Goal: Task Accomplishment & Management: Complete application form

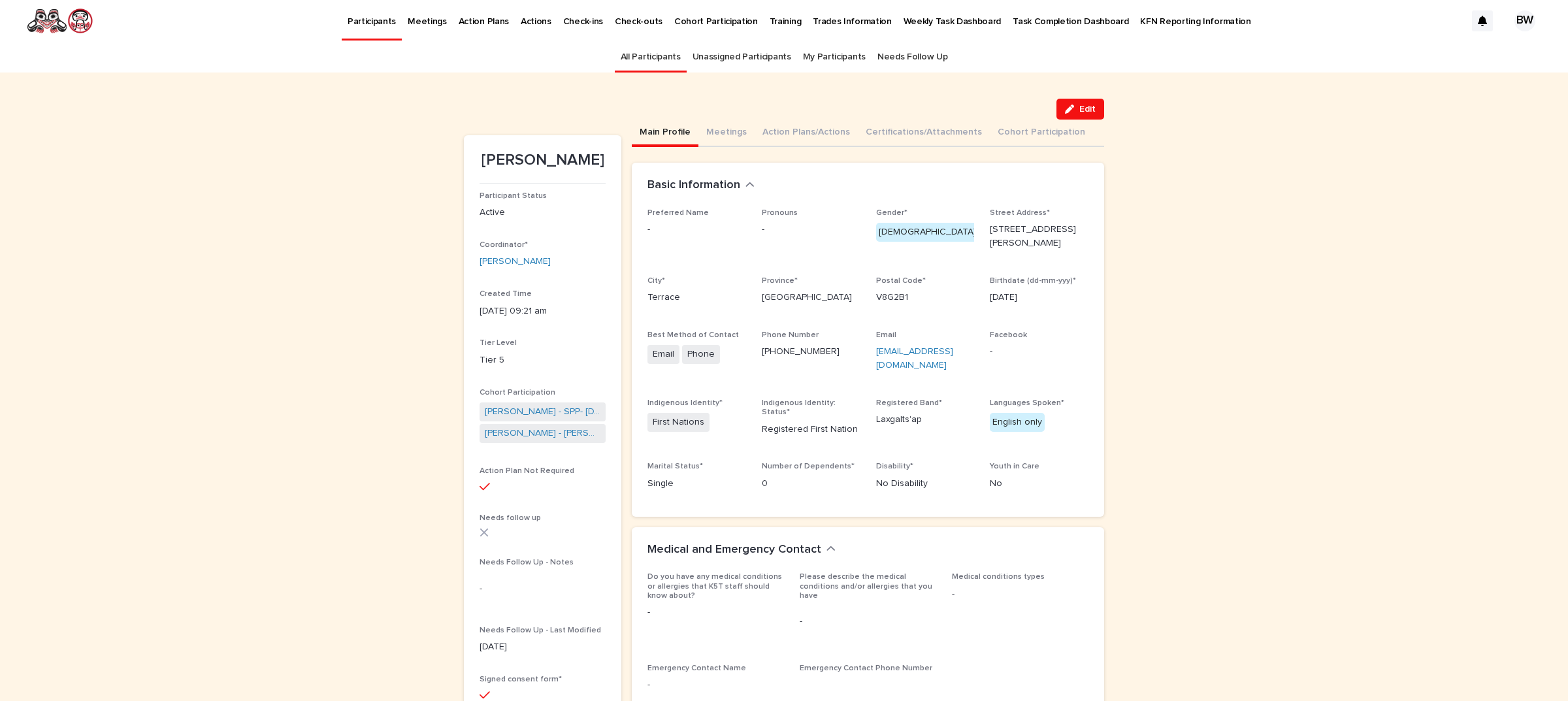
click at [802, 133] on button "Action Plans/Actions" at bounding box center [806, 133] width 103 height 28
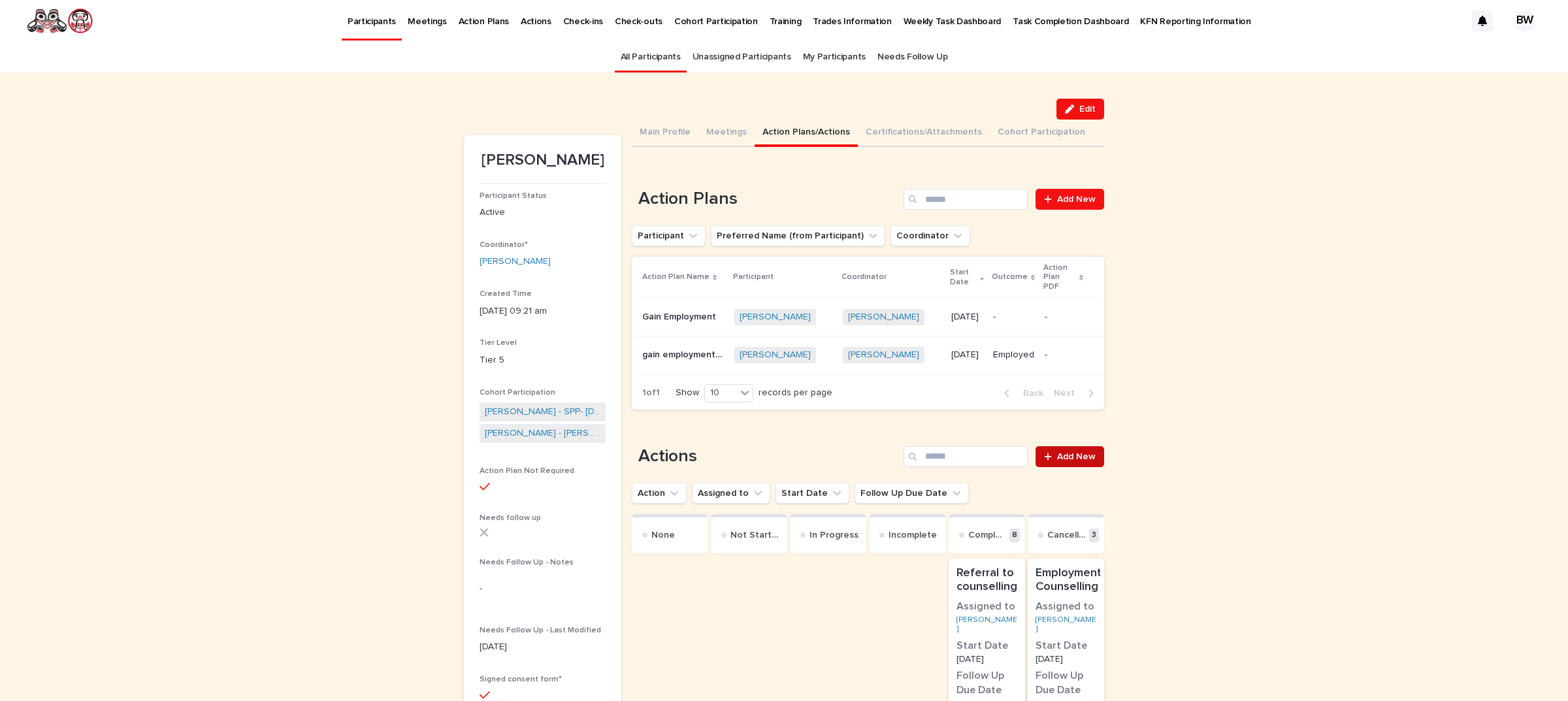
click at [1065, 446] on link "Add New" at bounding box center [1070, 457] width 69 height 21
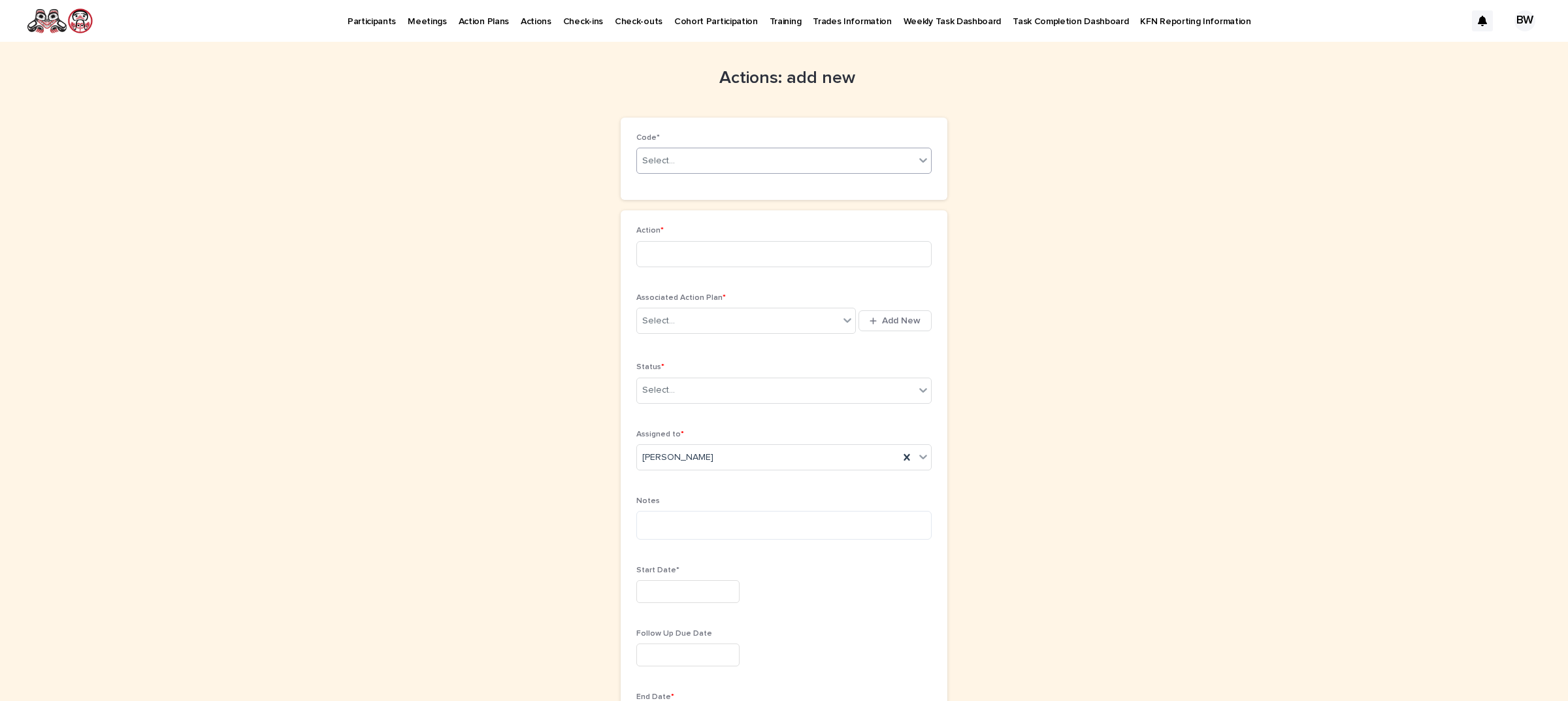
click at [698, 162] on div "Select..." at bounding box center [776, 161] width 278 height 22
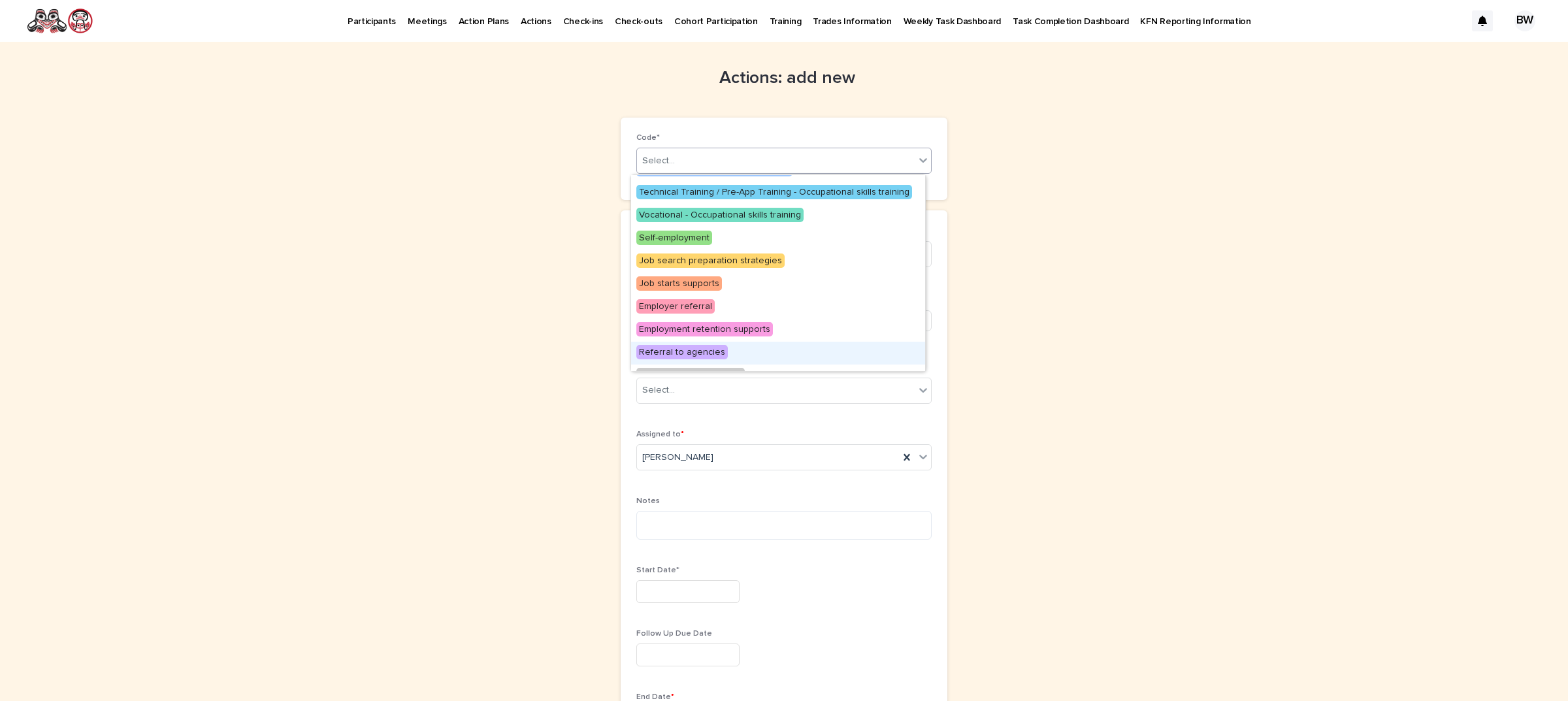
scroll to position [262, 0]
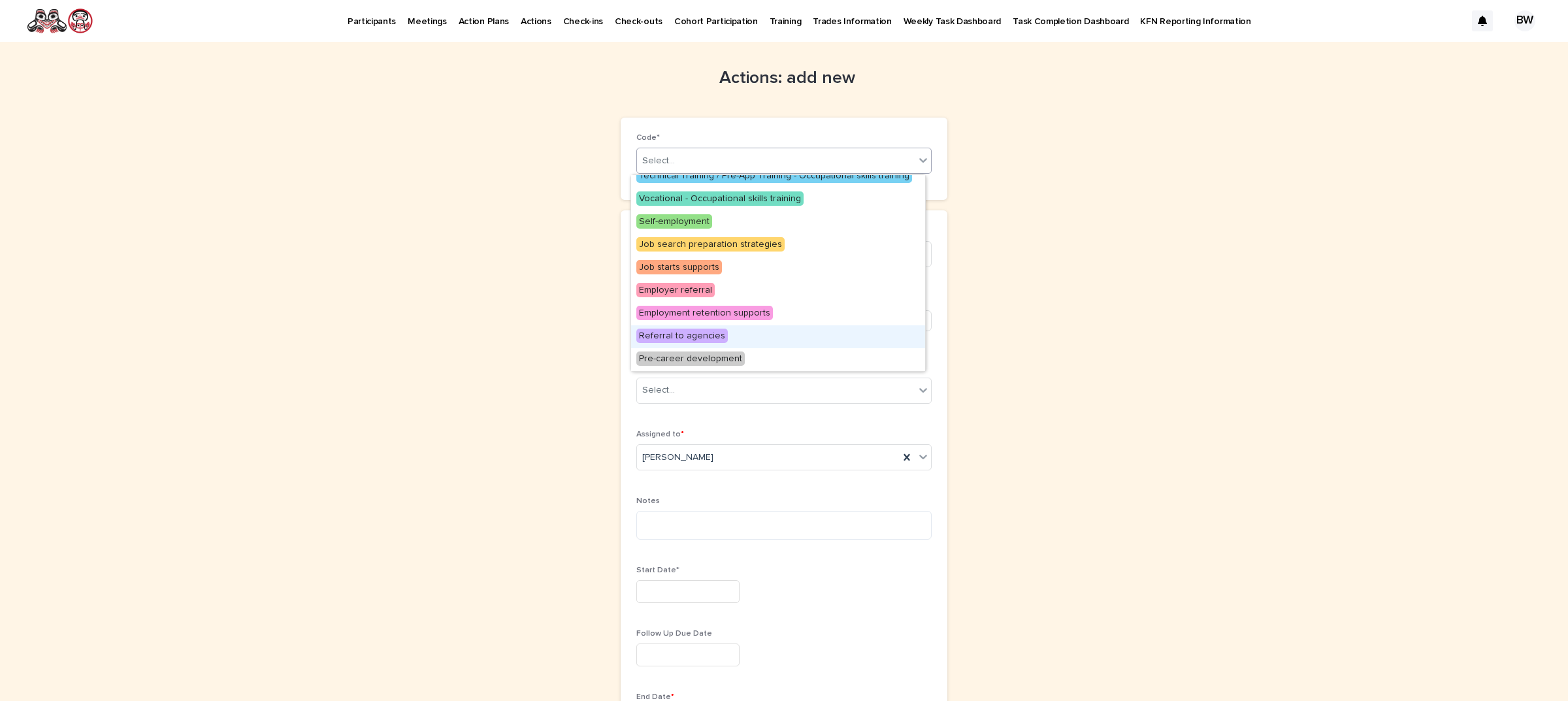
click at [701, 330] on span "Referral to agencies" at bounding box center [682, 336] width 92 height 15
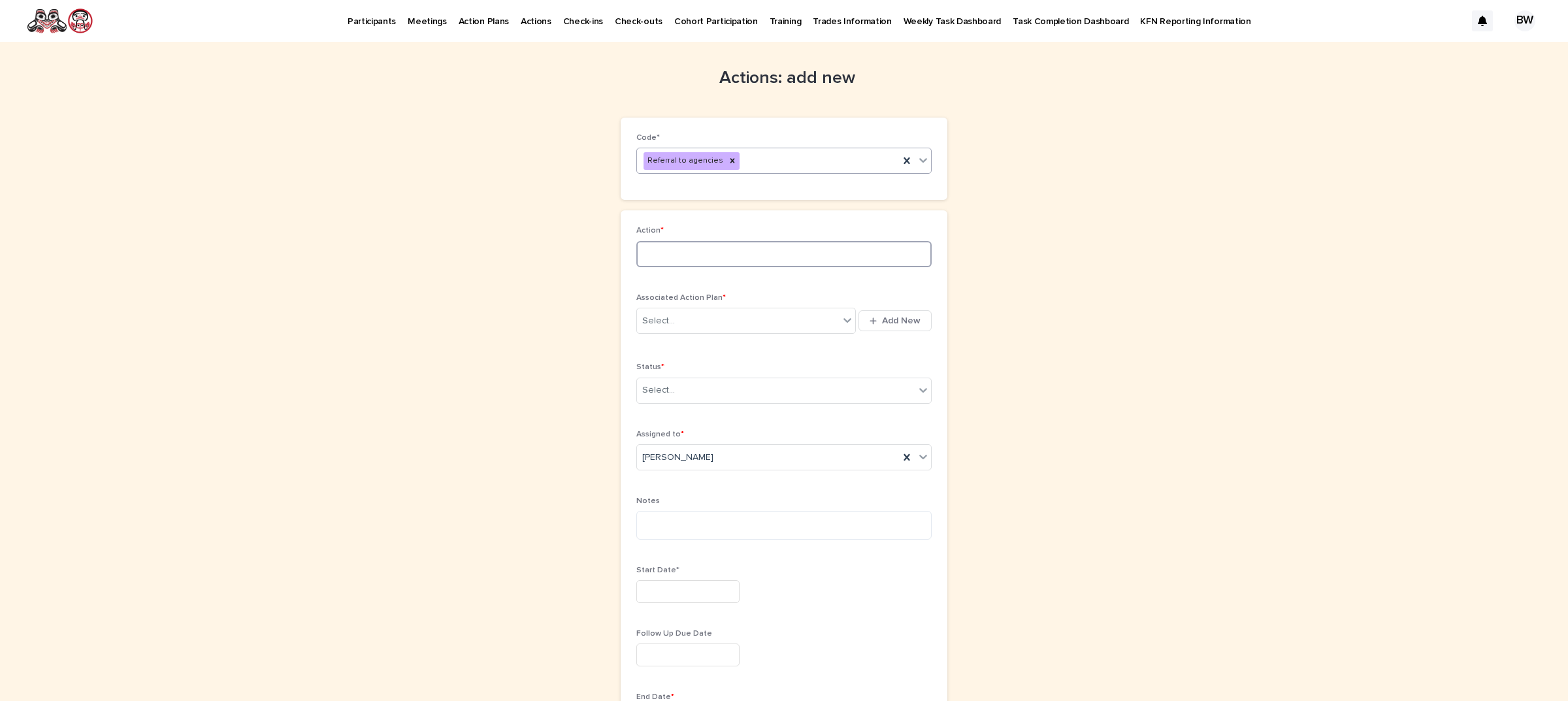
click at [742, 259] on input at bounding box center [784, 254] width 296 height 26
click at [786, 168] on div "Referral to agencies" at bounding box center [768, 161] width 262 height 23
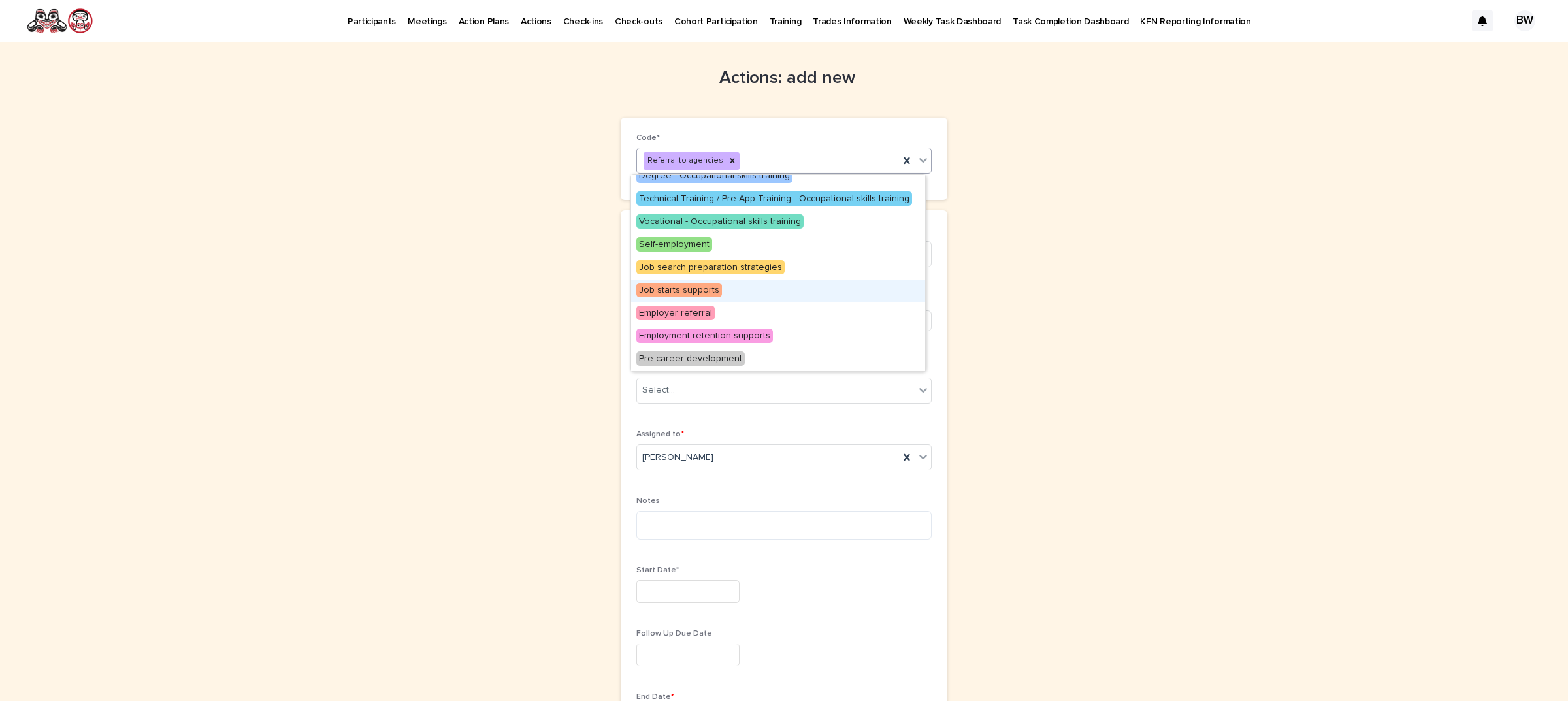
click at [750, 286] on div "Job starts supports" at bounding box center [778, 291] width 294 height 23
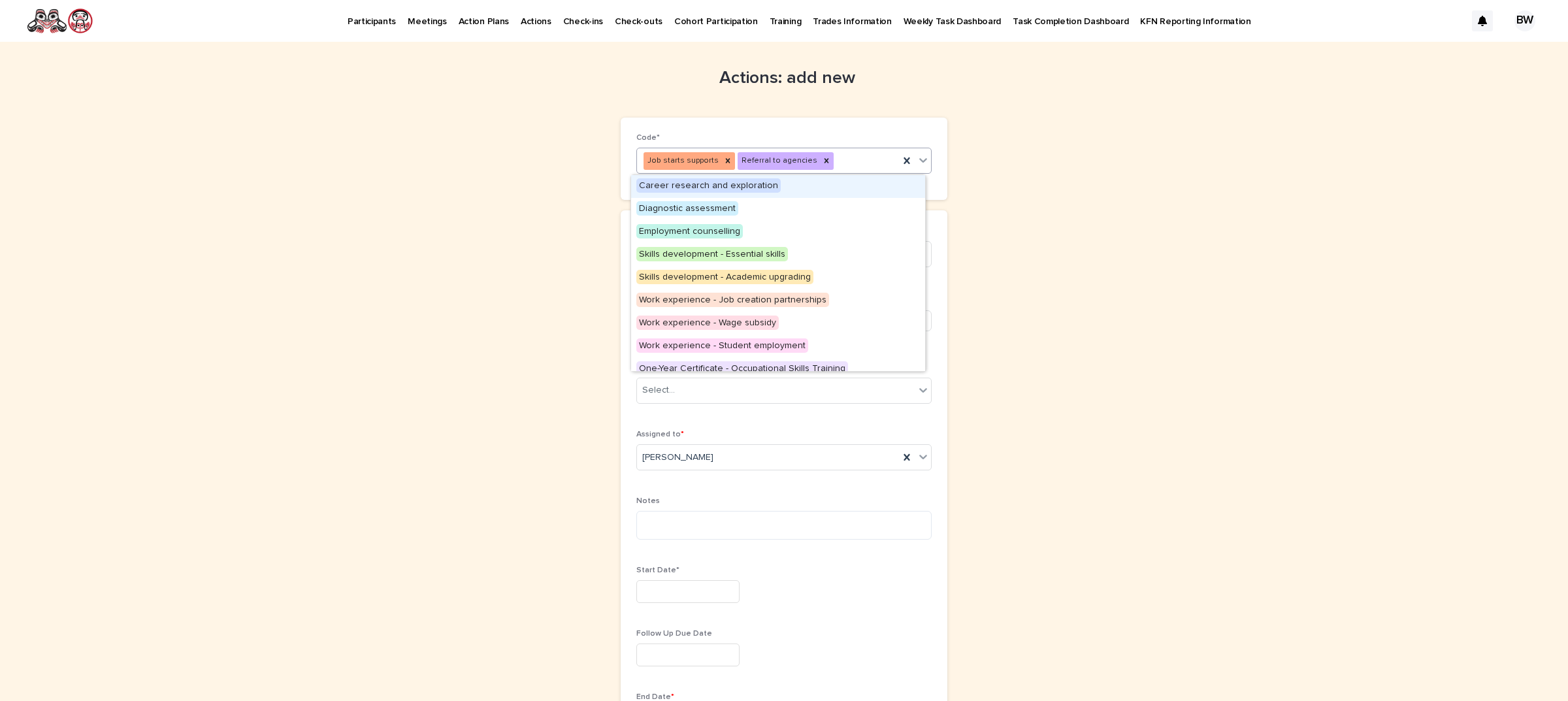
click at [844, 161] on div "Job starts supports Referral to agencies" at bounding box center [768, 161] width 262 height 23
click at [796, 253] on div "Skills development - Essential skills" at bounding box center [778, 255] width 294 height 23
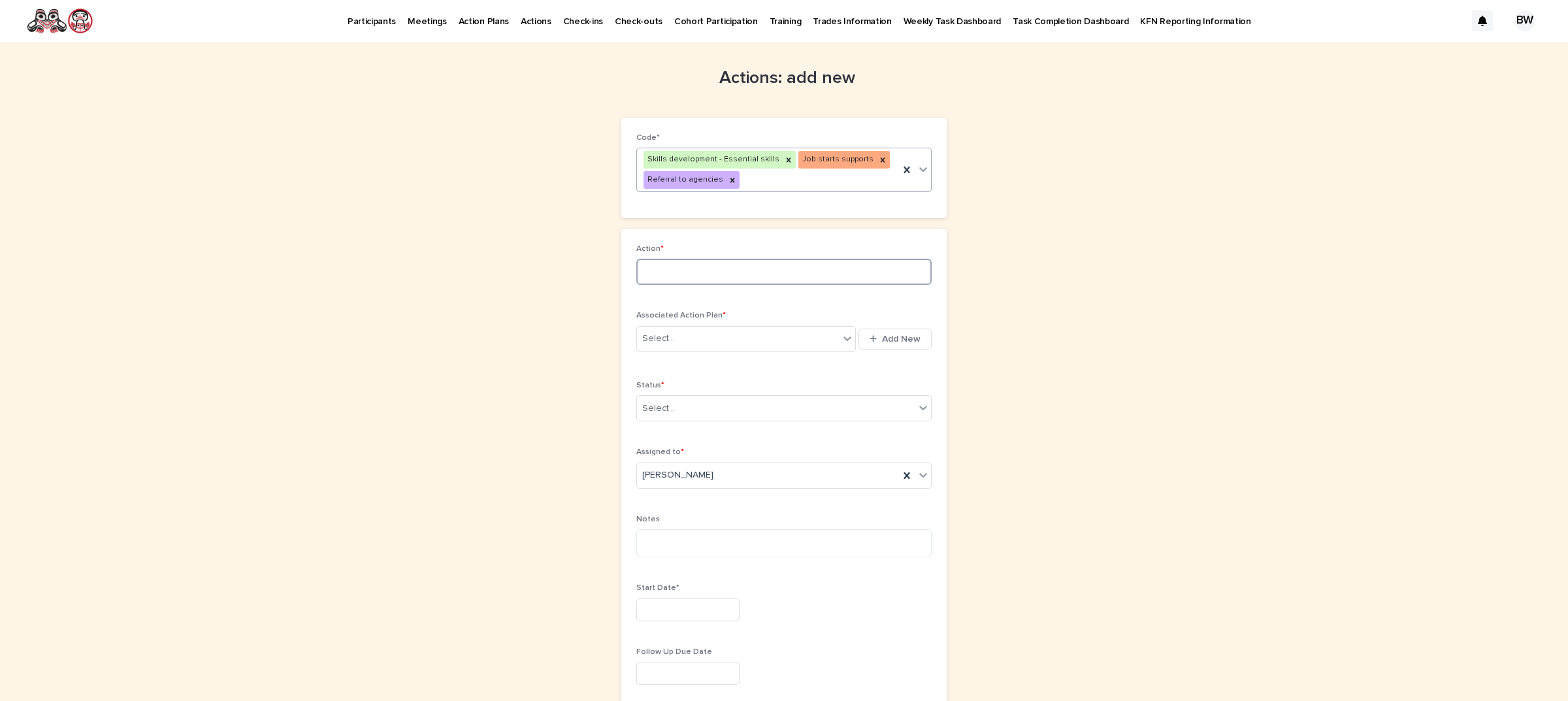
click at [720, 272] on input at bounding box center [784, 272] width 296 height 26
click at [881, 159] on icon at bounding box center [883, 160] width 5 height 5
click at [766, 259] on input at bounding box center [784, 272] width 296 height 26
type input "*"
type input "**********"
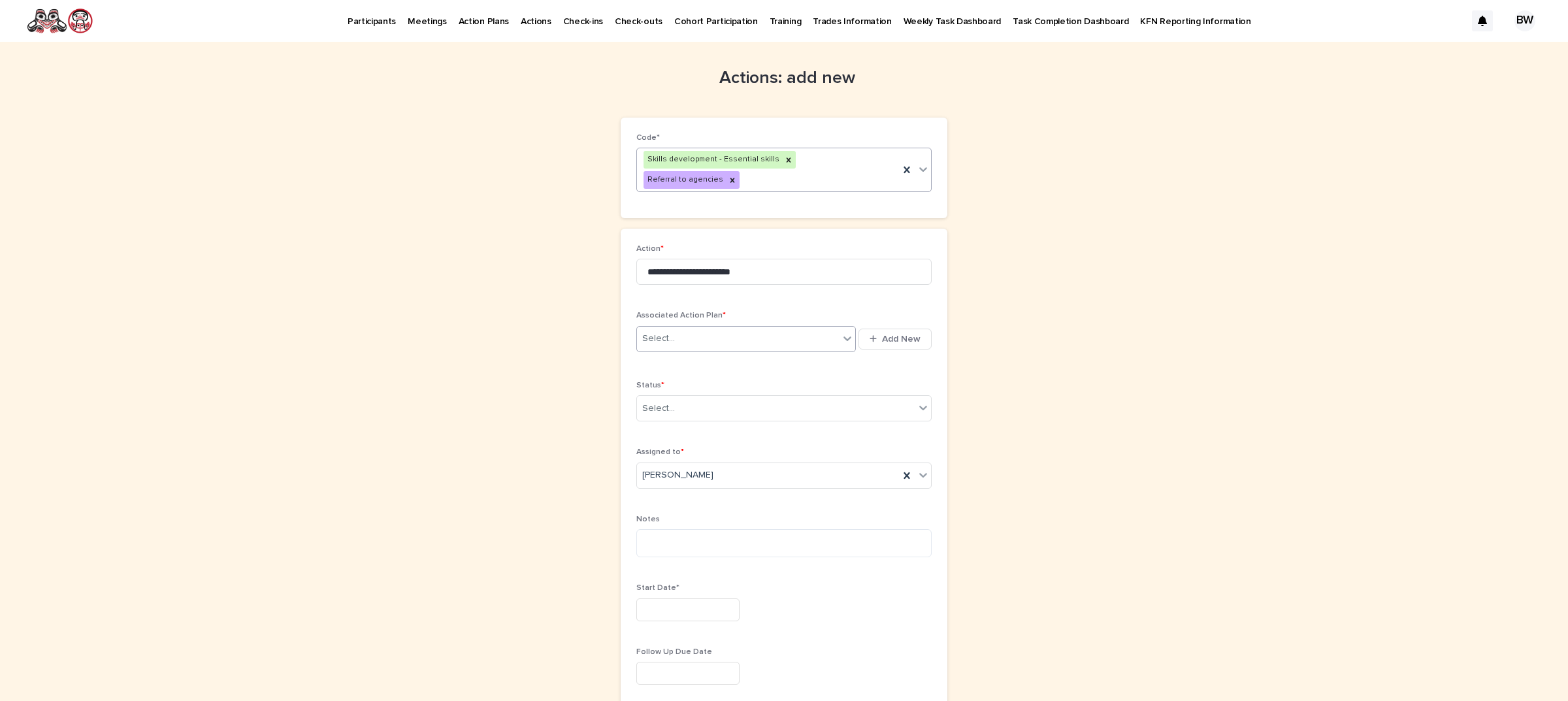
click at [682, 328] on div "Select..." at bounding box center [738, 339] width 202 height 22
type input "******"
type input "**********"
click at [772, 346] on div "Gain Employment - [PERSON_NAME] - [DATE]" at bounding box center [740, 346] width 218 height 23
click at [782, 415] on div "Select..." at bounding box center [776, 425] width 278 height 22
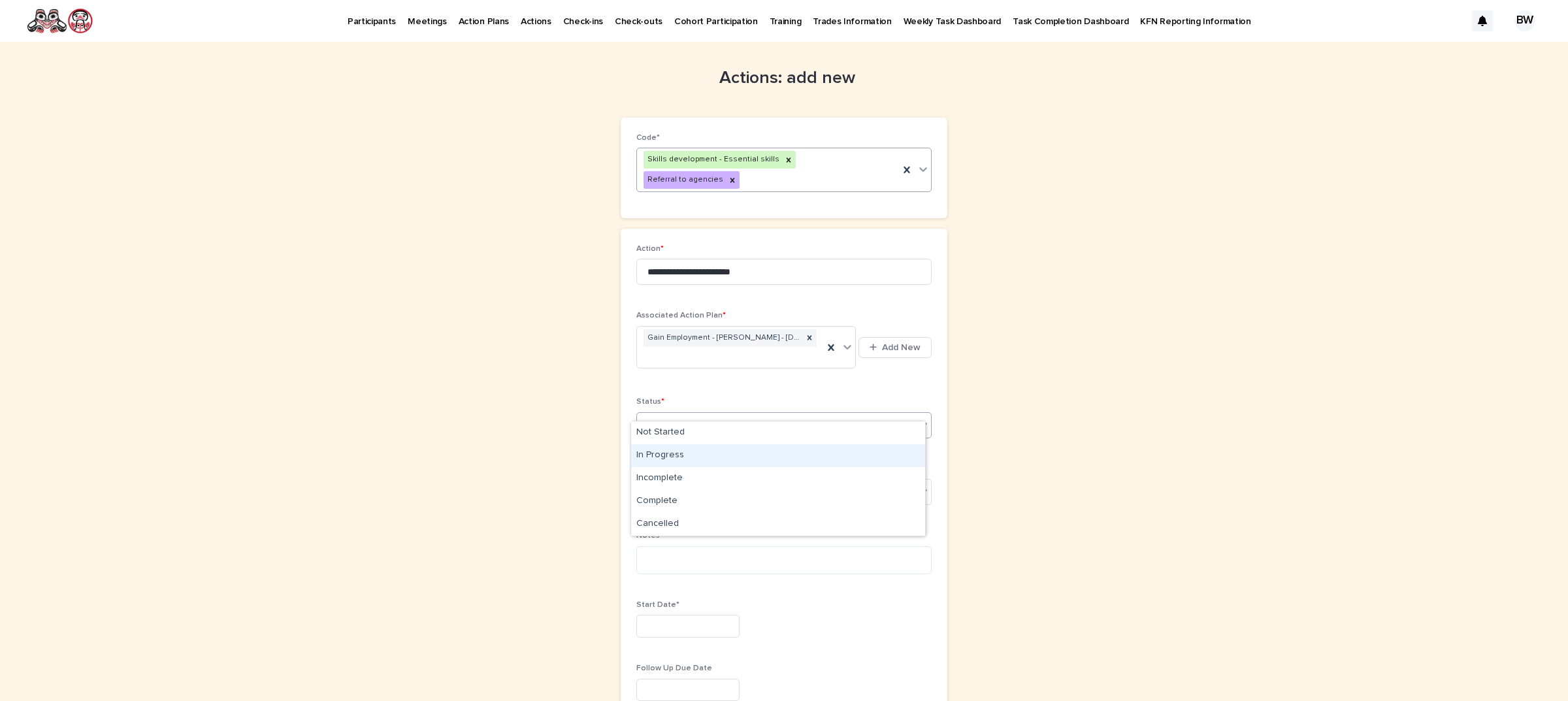
click at [699, 462] on div "In Progress" at bounding box center [778, 455] width 294 height 23
click at [709, 482] on div "[PERSON_NAME]" at bounding box center [768, 492] width 262 height 22
click at [1120, 536] on div "**********" at bounding box center [784, 597] width 1568 height 1111
click at [664, 551] on textarea at bounding box center [784, 560] width 296 height 28
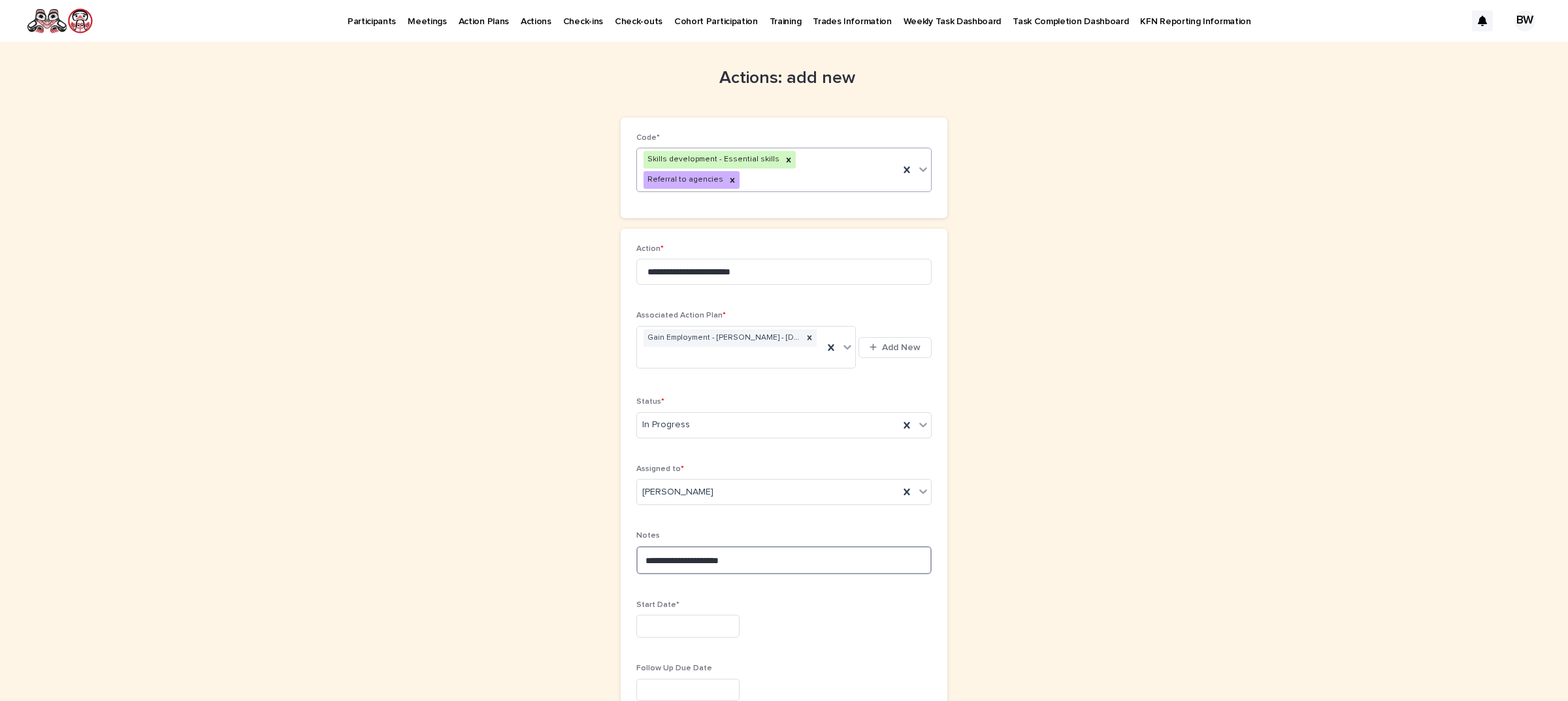
click at [637, 546] on textarea "**********" at bounding box center [784, 560] width 296 height 28
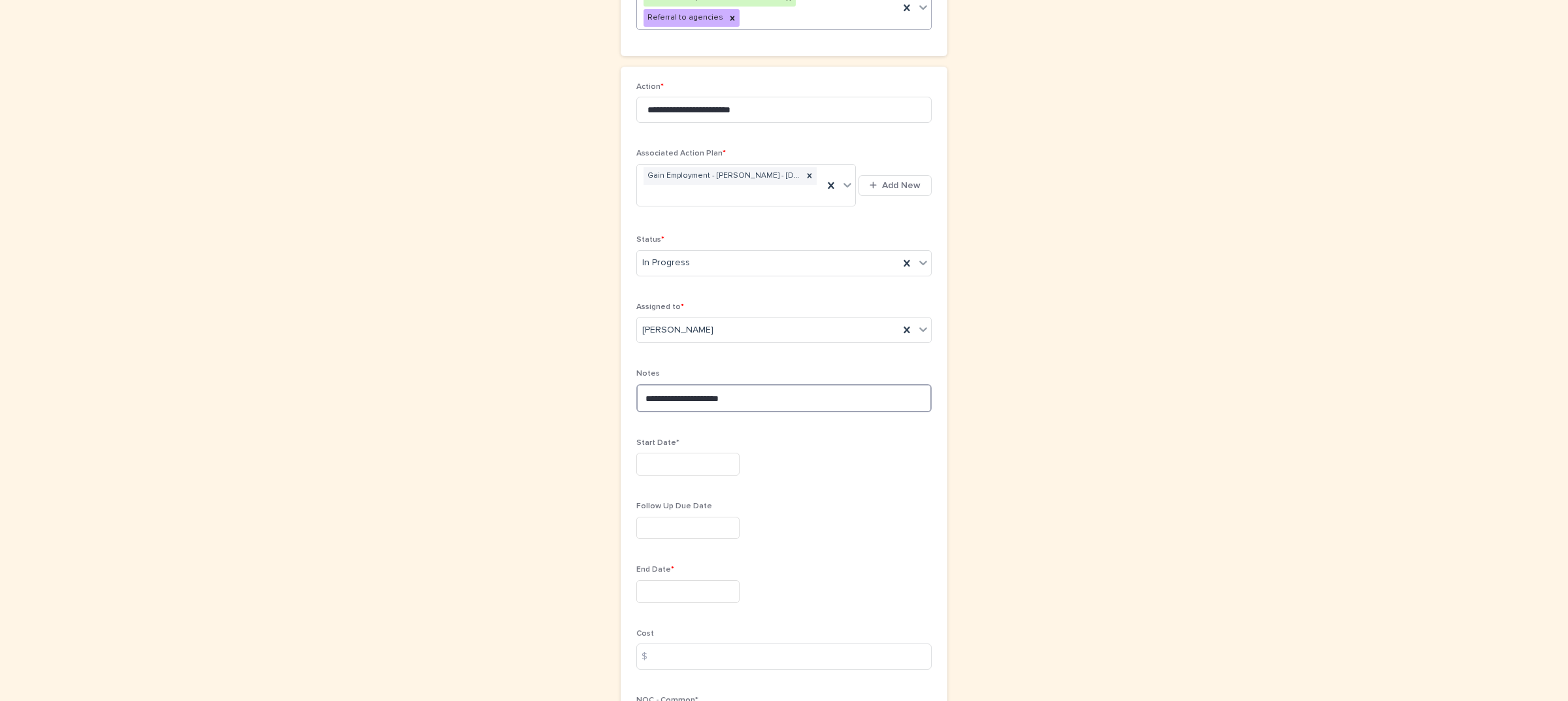
scroll to position [163, 0]
type textarea "**********"
click at [687, 454] on input "text" at bounding box center [688, 463] width 103 height 23
click at [660, 340] on div "12" at bounding box center [659, 338] width 17 height 17
type input "*********"
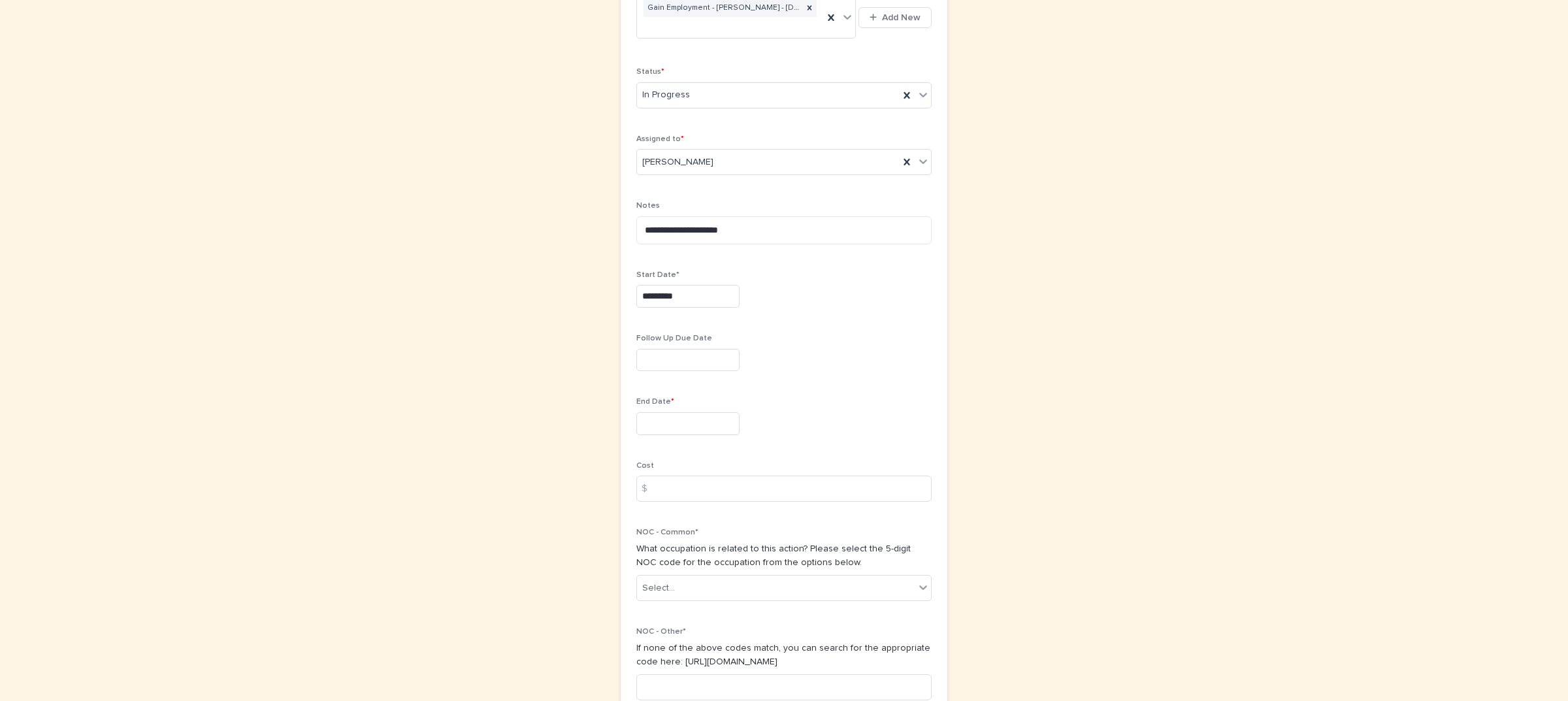
scroll to position [408, 0]
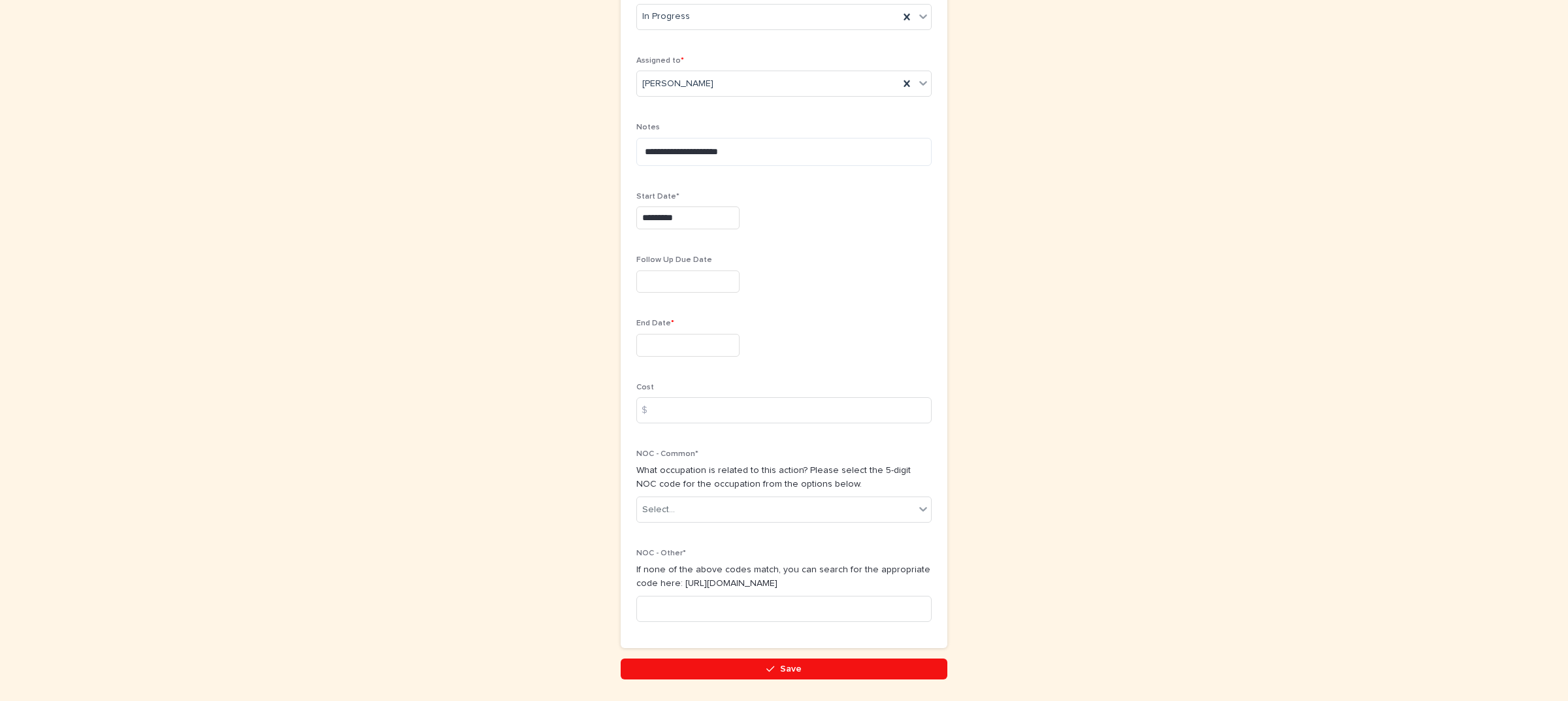
click at [697, 334] on input "text" at bounding box center [688, 345] width 103 height 23
click at [746, 121] on span "Next Month" at bounding box center [746, 124] width 0 height 17
click at [641, 262] on div "24" at bounding box center [638, 263] width 17 height 17
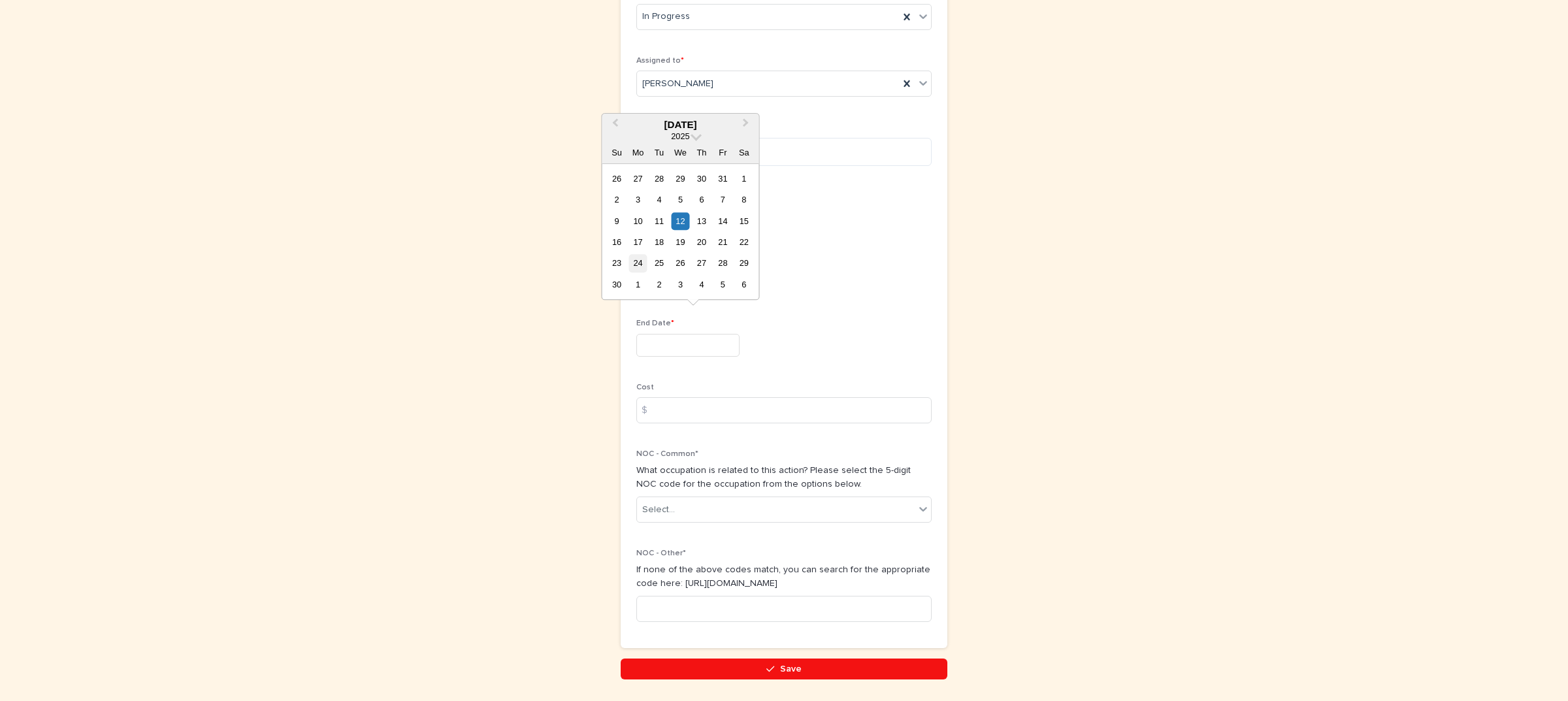
type input "**********"
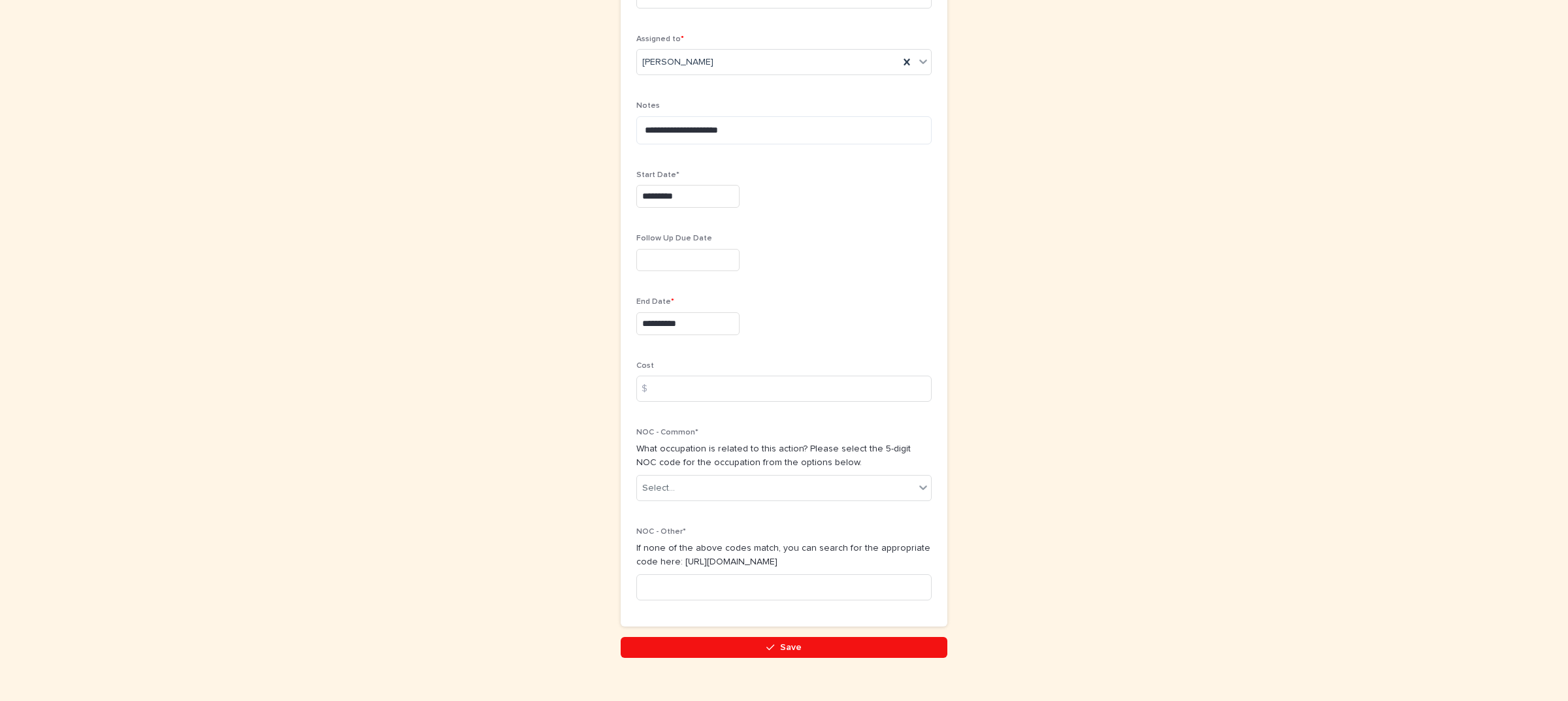
scroll to position [435, 0]
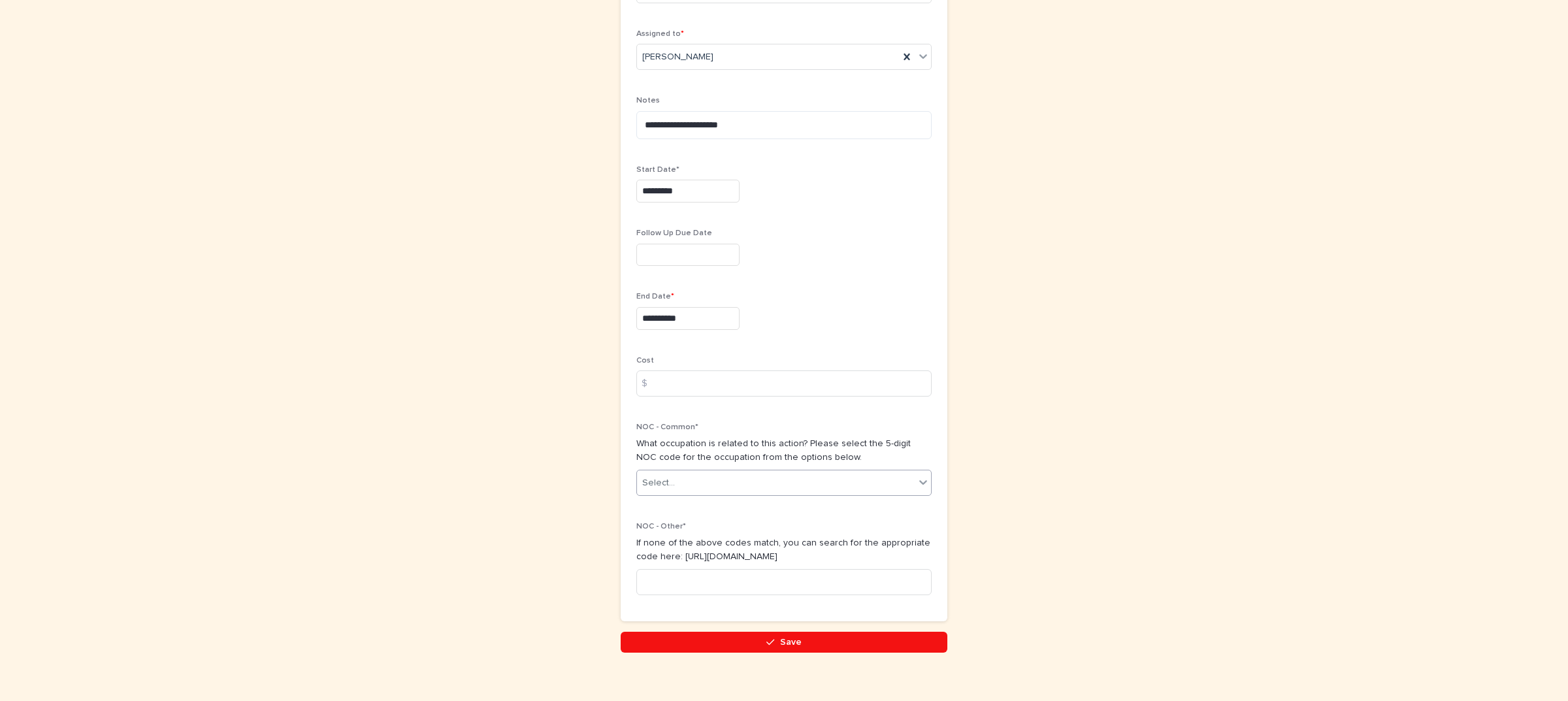
click at [704, 473] on div "Select..." at bounding box center [776, 483] width 278 height 22
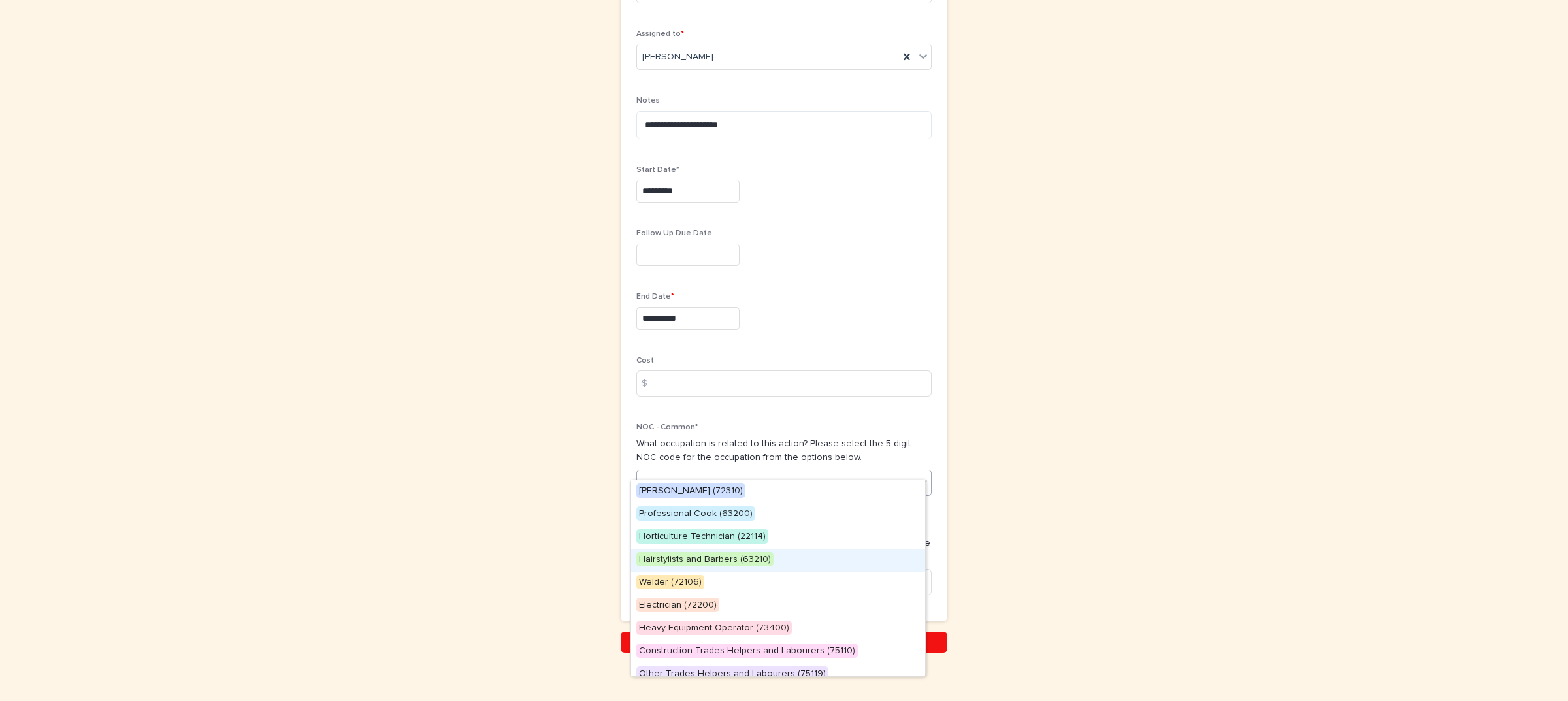
scroll to position [56, 0]
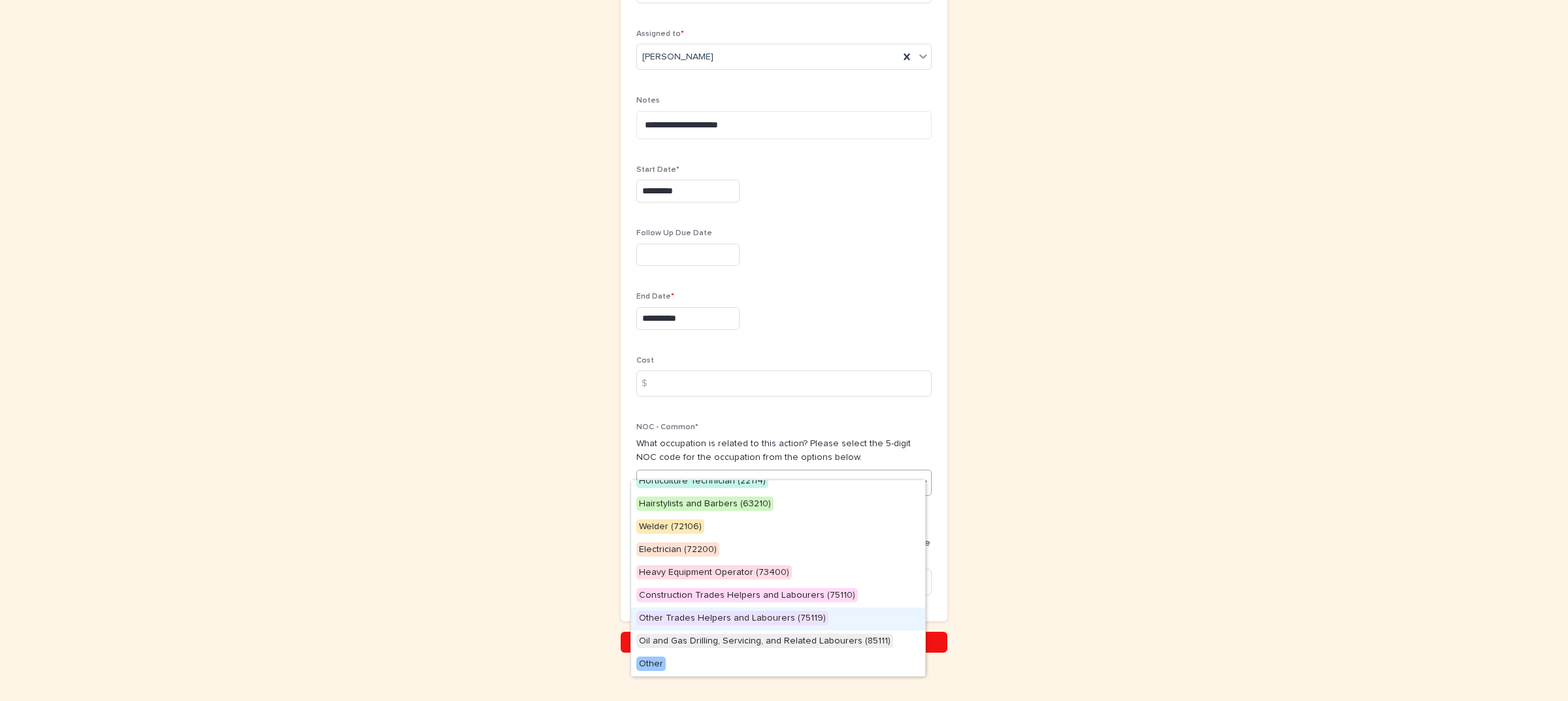
click at [742, 620] on span "Other Trades Helpers and Labourers (75119)" at bounding box center [732, 618] width 192 height 15
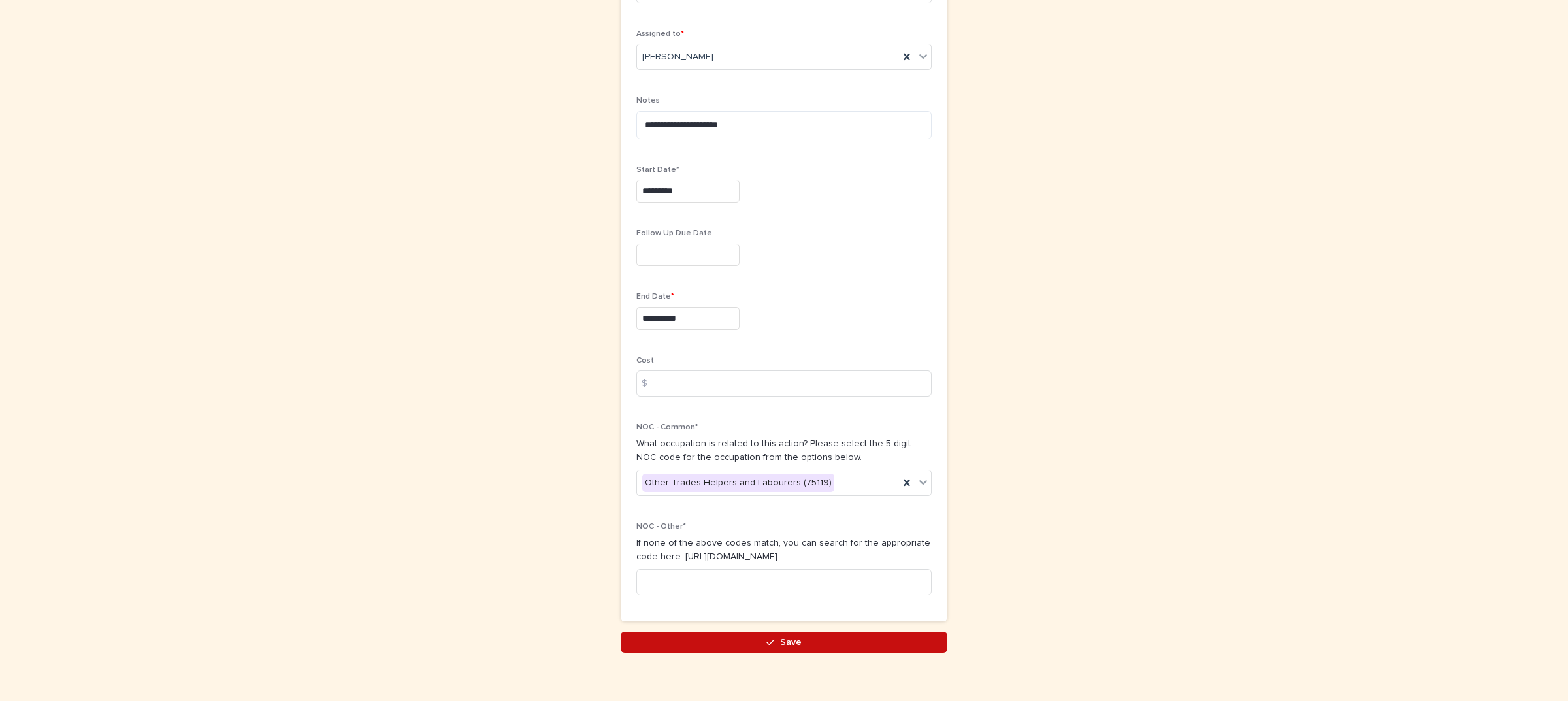
click at [696, 632] on button "Save" at bounding box center [784, 642] width 327 height 21
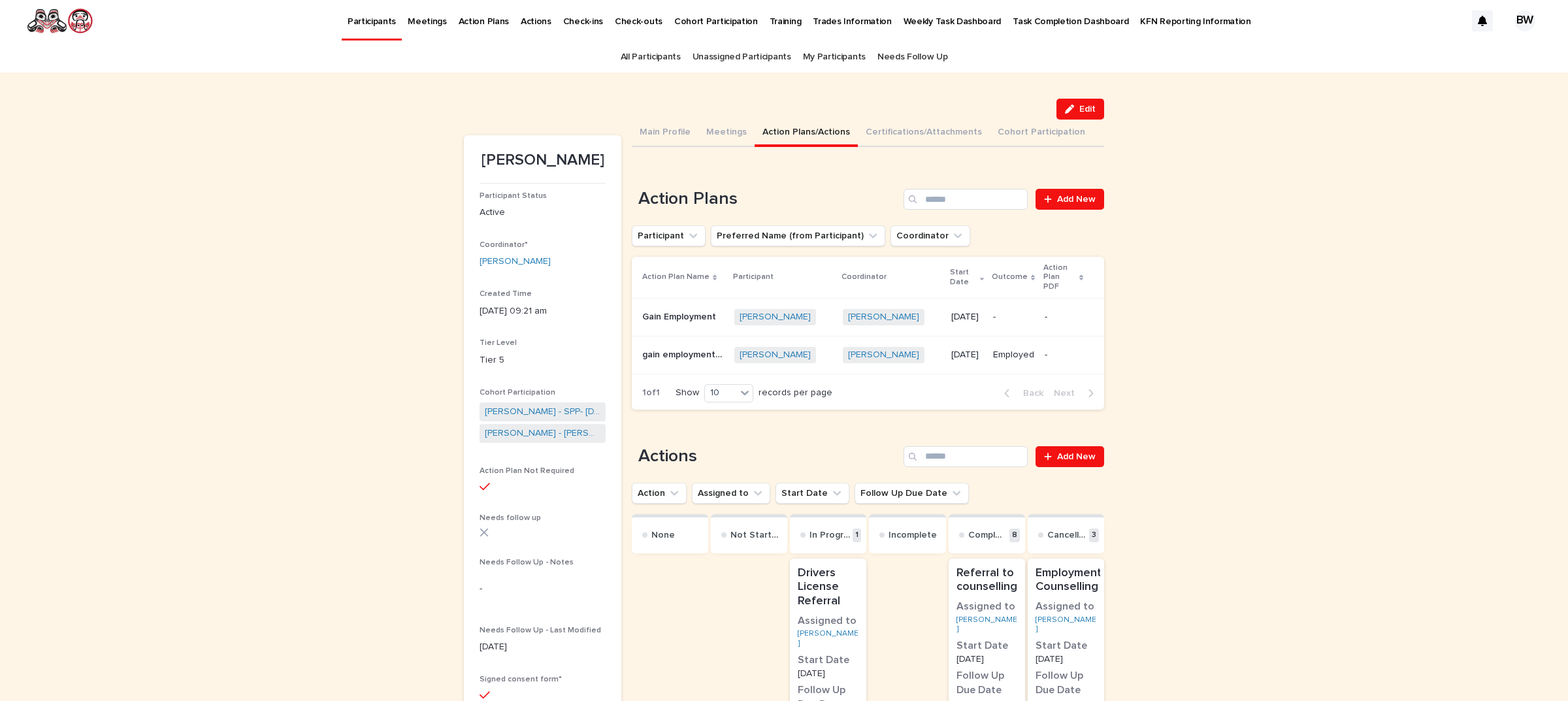
click at [657, 128] on button "Main Profile" at bounding box center [665, 133] width 67 height 28
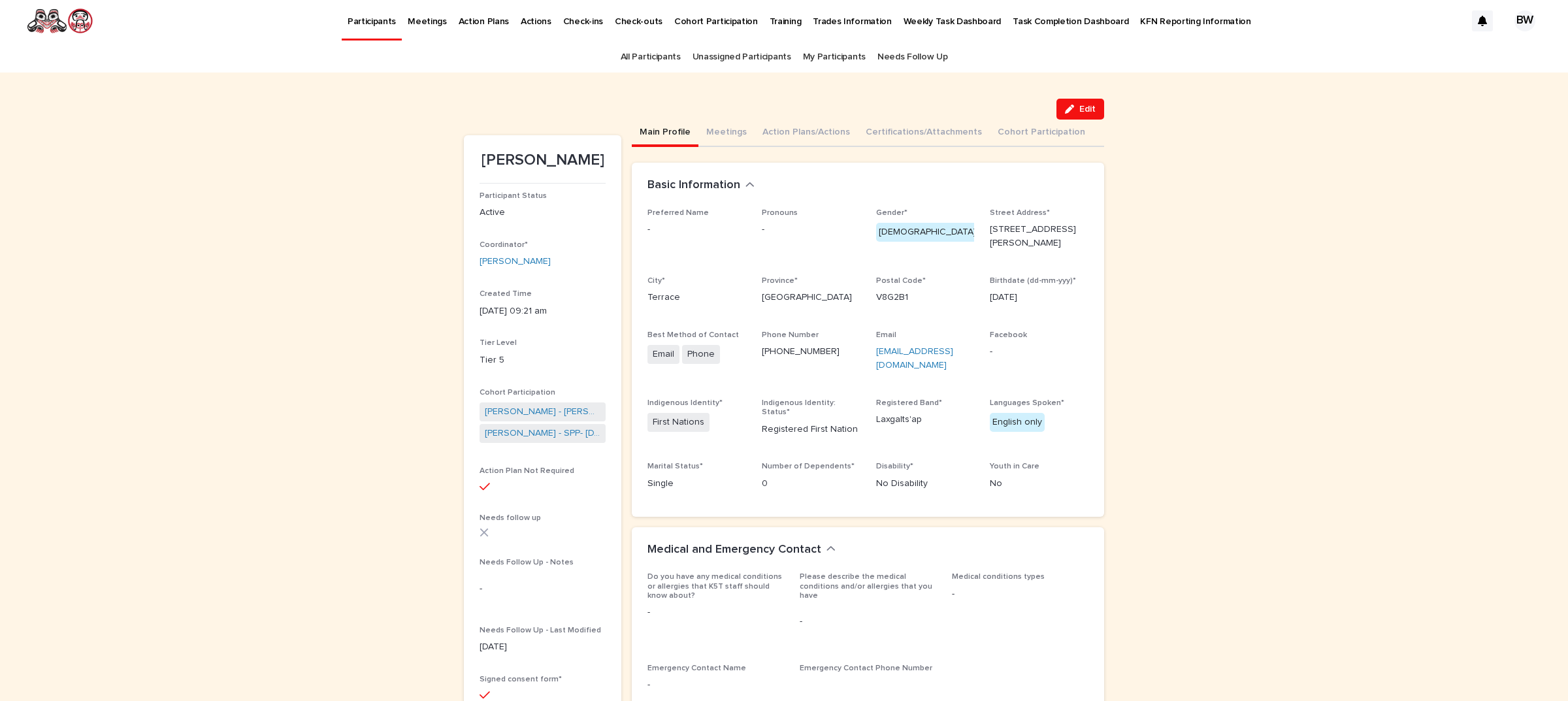
drag, startPoint x: 1079, startPoint y: 108, endPoint x: 556, endPoint y: 442, distance: 620.6
click at [1080, 108] on span "Edit" at bounding box center [1088, 109] width 17 height 9
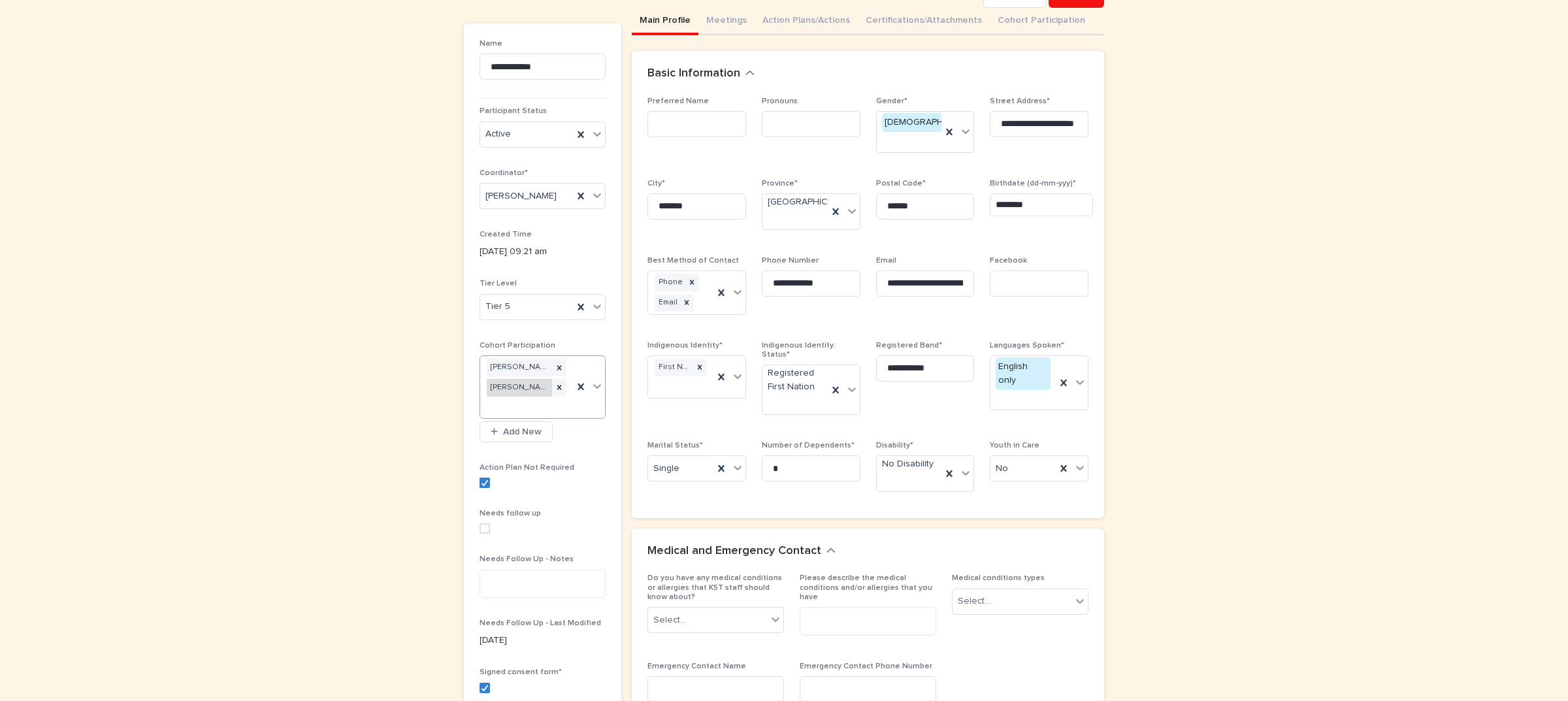
scroll to position [327, 0]
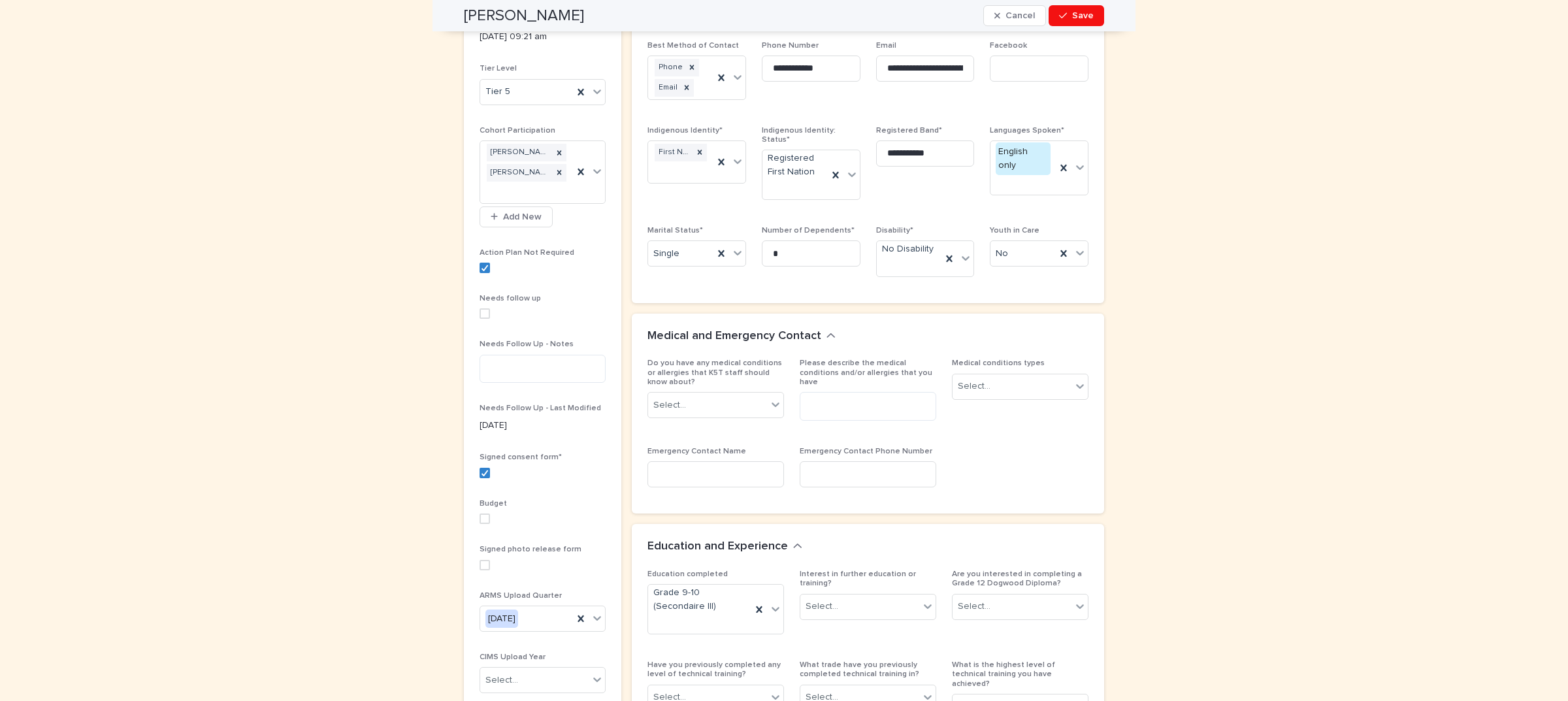
click at [482, 314] on span at bounding box center [484, 313] width 10 height 10
click at [562, 373] on textarea at bounding box center [543, 369] width 126 height 28
type textarea "**********"
click at [1077, 19] on span "Save" at bounding box center [1083, 15] width 22 height 9
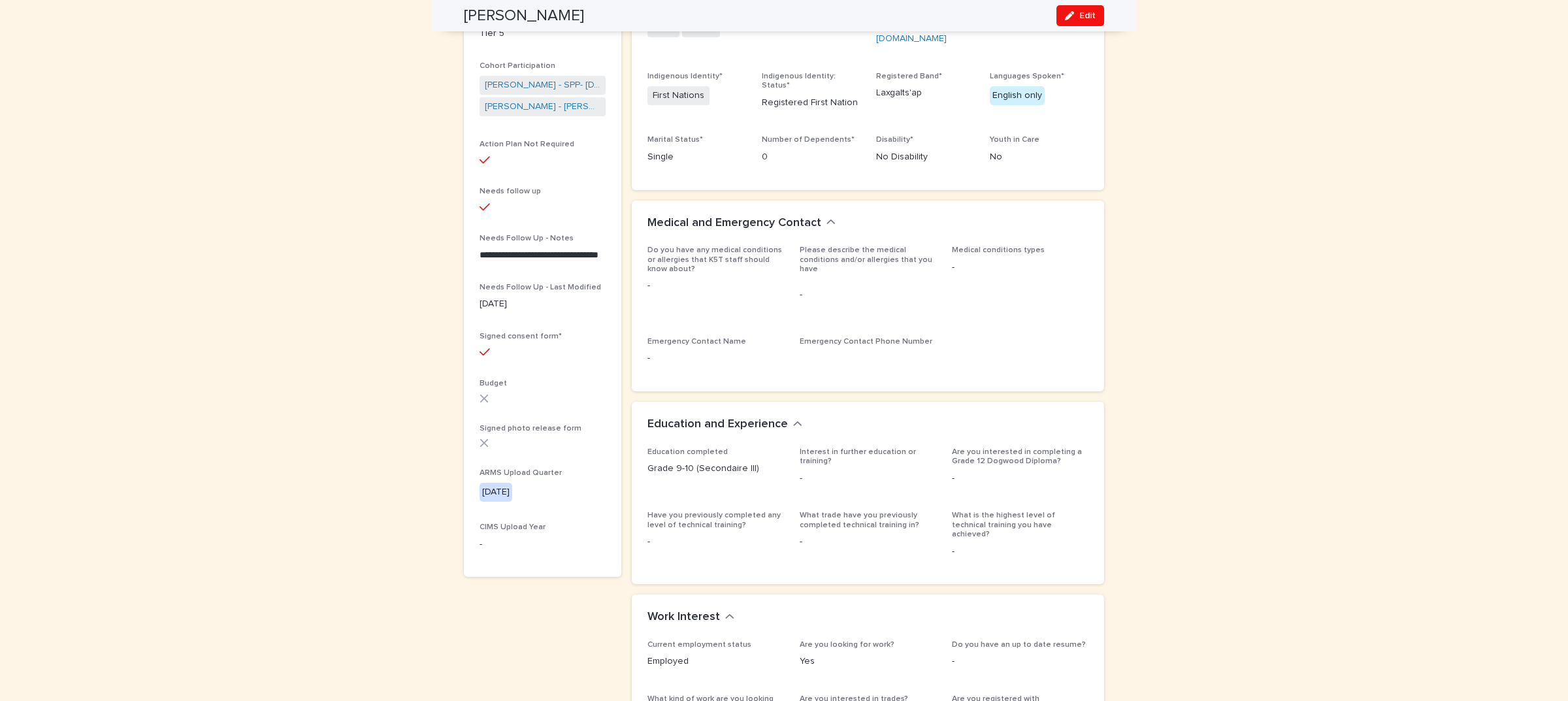
scroll to position [207, 0]
